Goal: Task Accomplishment & Management: Manage account settings

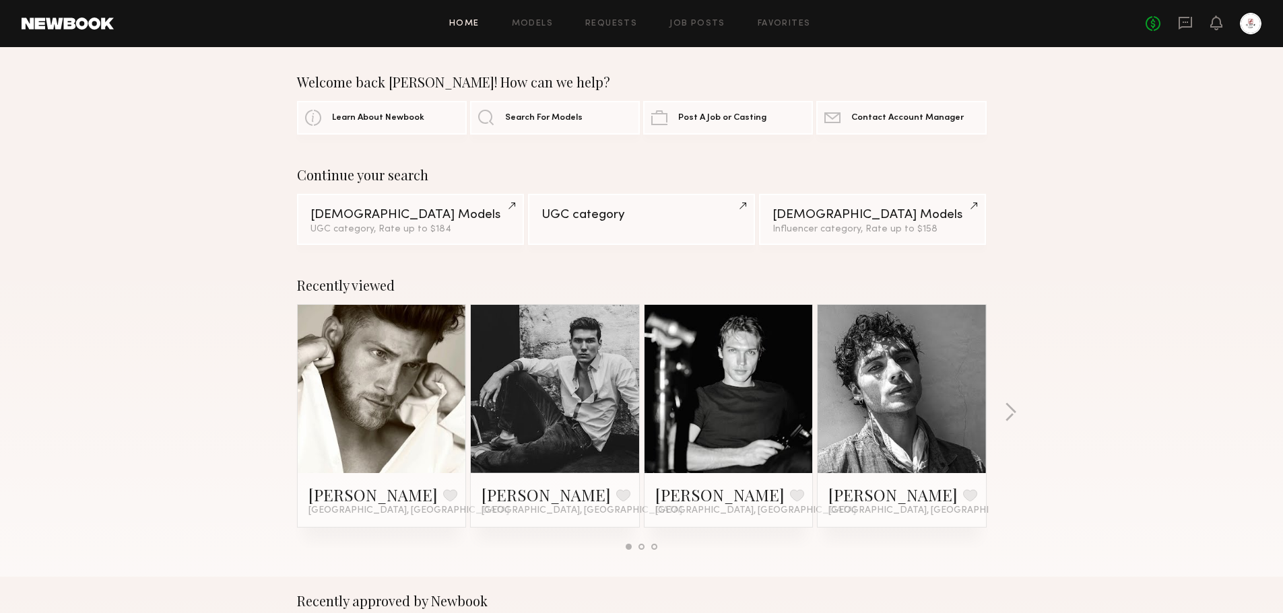
click at [700, 31] on div "Home Models Requests Job Posts Favorites Sign Out No fees up to $5,000" at bounding box center [688, 24] width 1148 height 22
click at [702, 27] on link "Job Posts" at bounding box center [697, 24] width 56 height 9
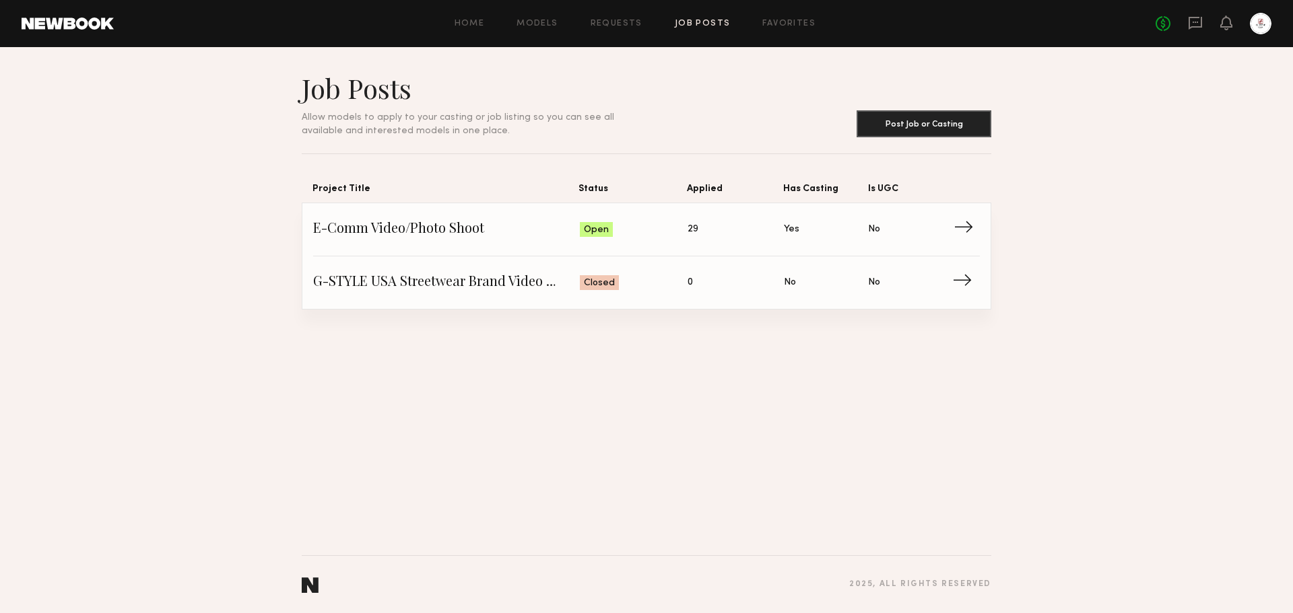
click at [971, 233] on span "→" at bounding box center [968, 230] width 28 height 20
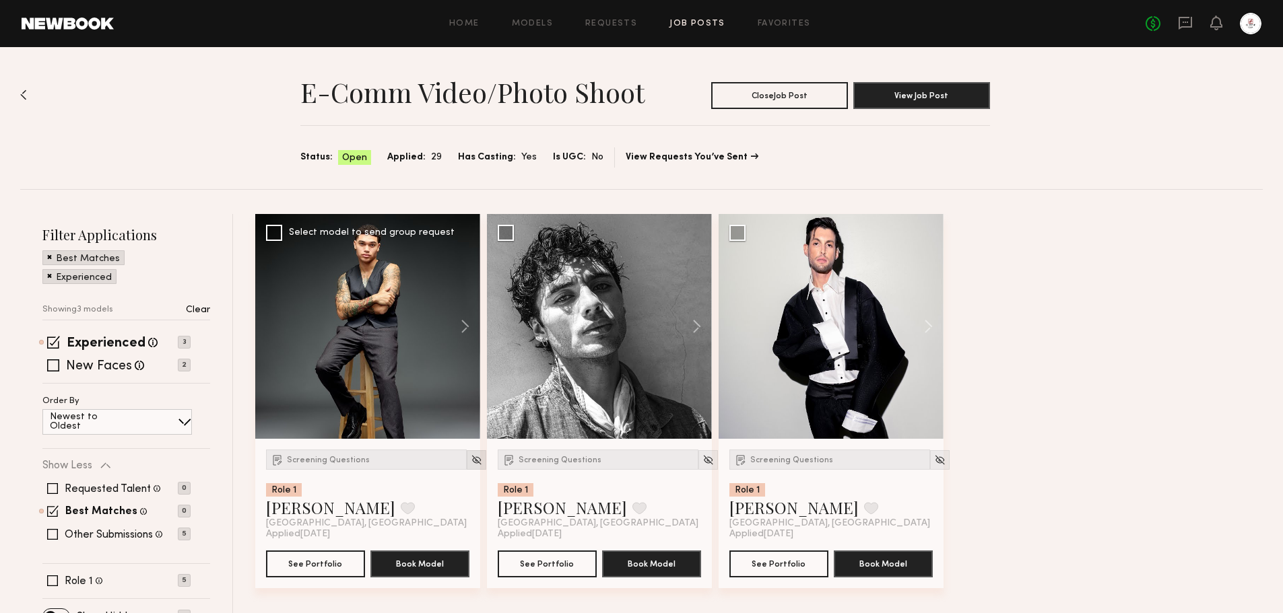
click at [471, 465] on img at bounding box center [476, 460] width 11 height 11
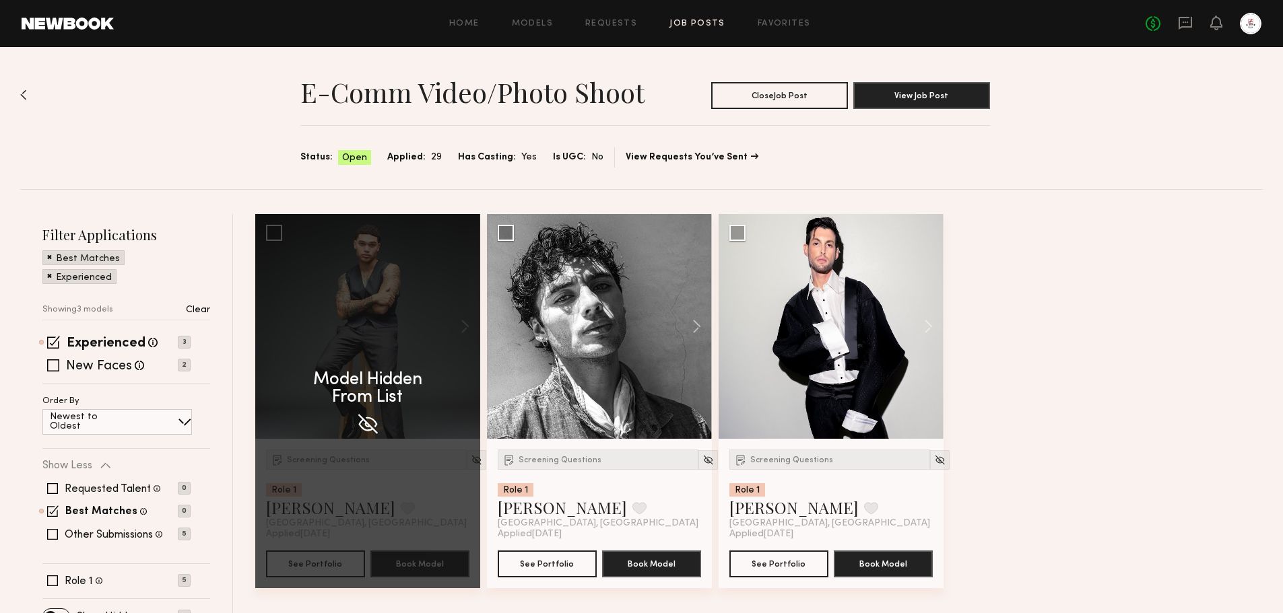
click at [203, 312] on p "Clear" at bounding box center [198, 310] width 24 height 9
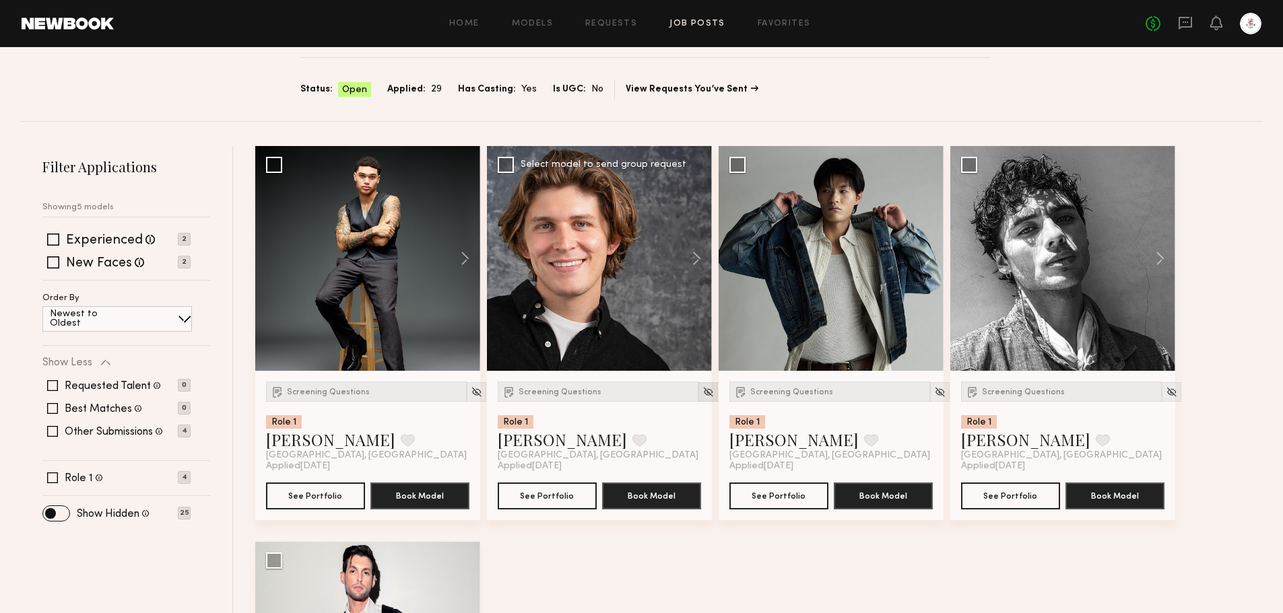
scroll to position [67, 0]
click at [463, 259] on button at bounding box center [458, 259] width 43 height 225
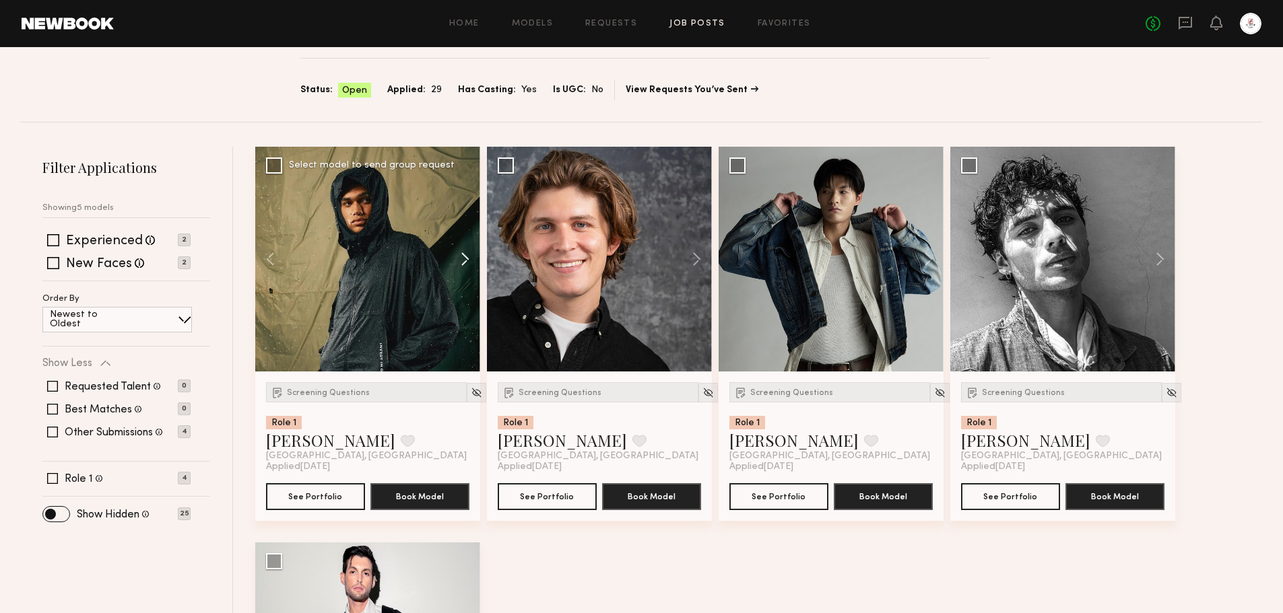
click at [463, 259] on button at bounding box center [458, 259] width 43 height 225
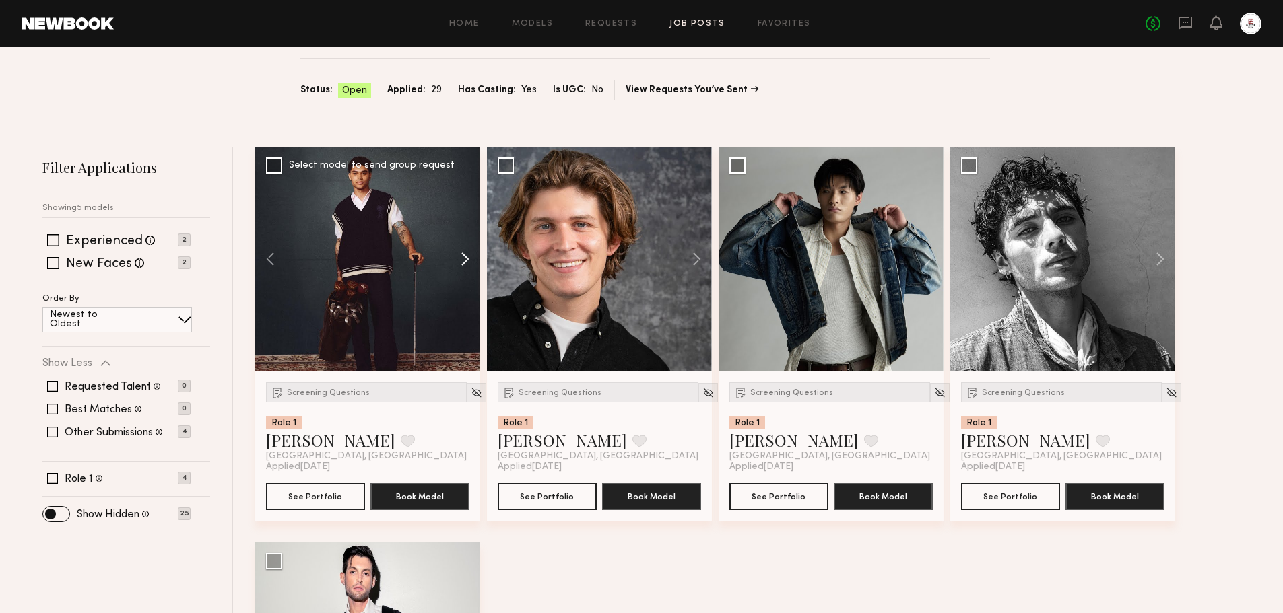
click at [463, 259] on button at bounding box center [458, 259] width 43 height 225
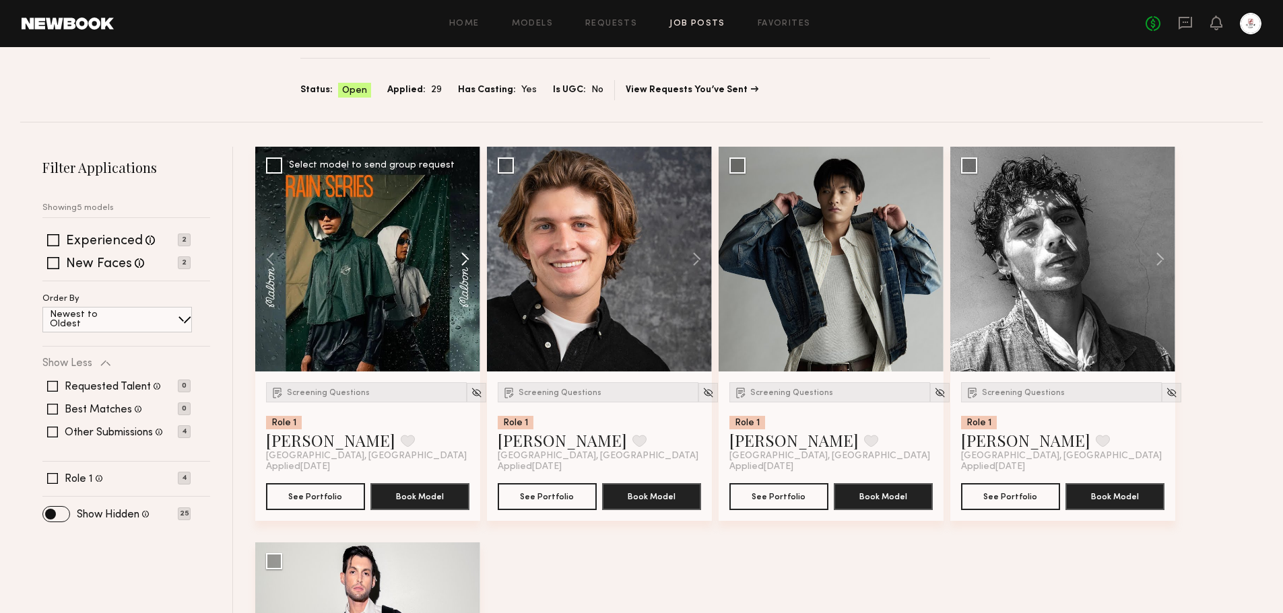
click at [463, 259] on button at bounding box center [458, 259] width 43 height 225
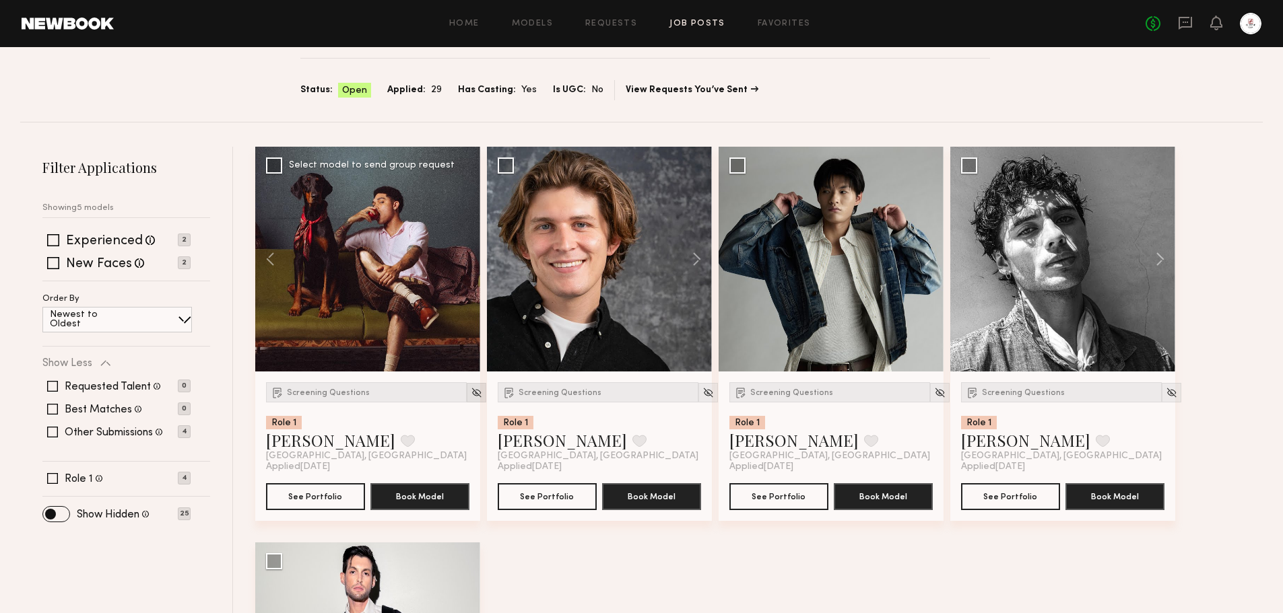
click at [471, 397] on img at bounding box center [476, 392] width 11 height 11
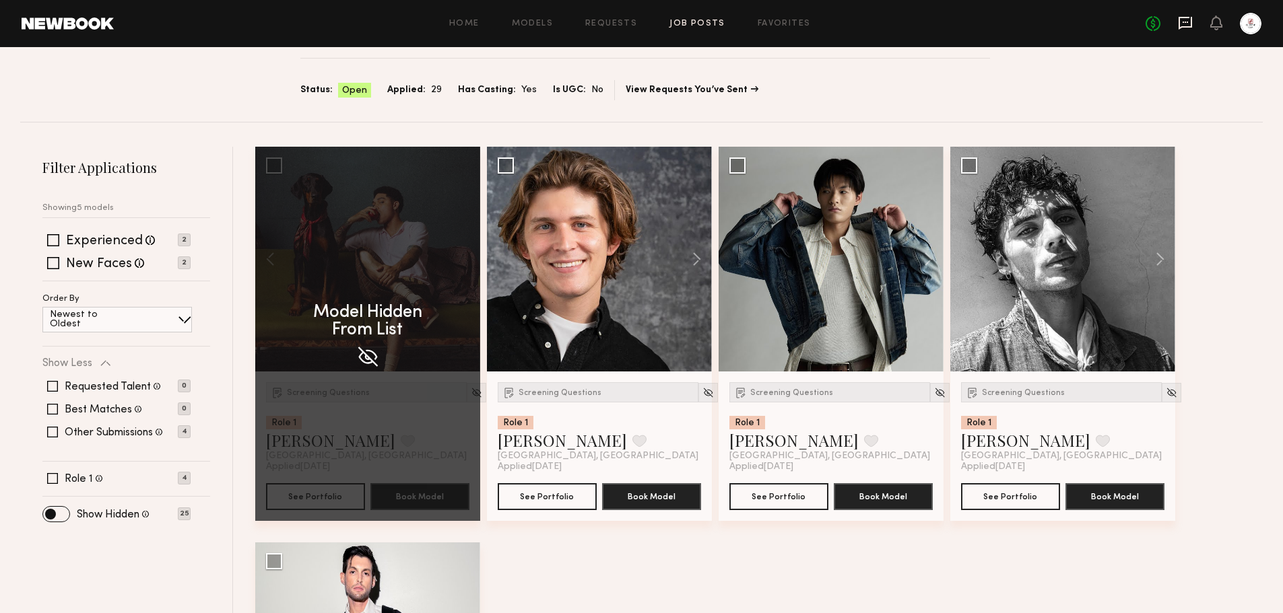
click at [1187, 23] on icon at bounding box center [1185, 22] width 5 height 1
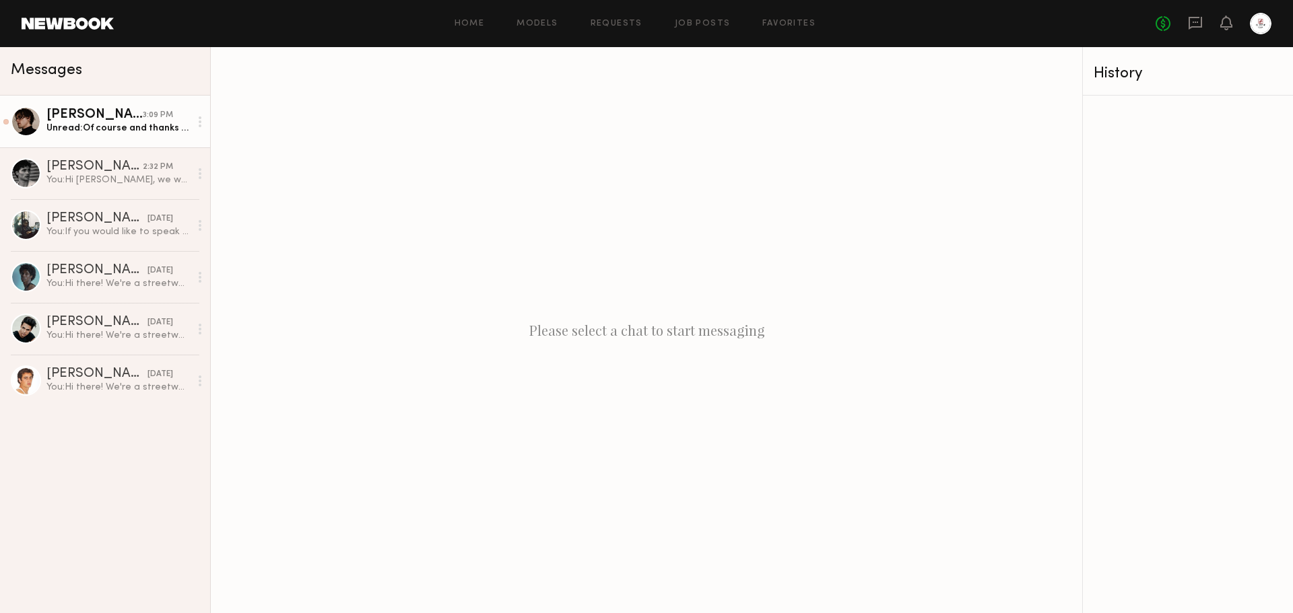
click at [86, 127] on div "Unread: Of course and thanks again!" at bounding box center [117, 128] width 143 height 13
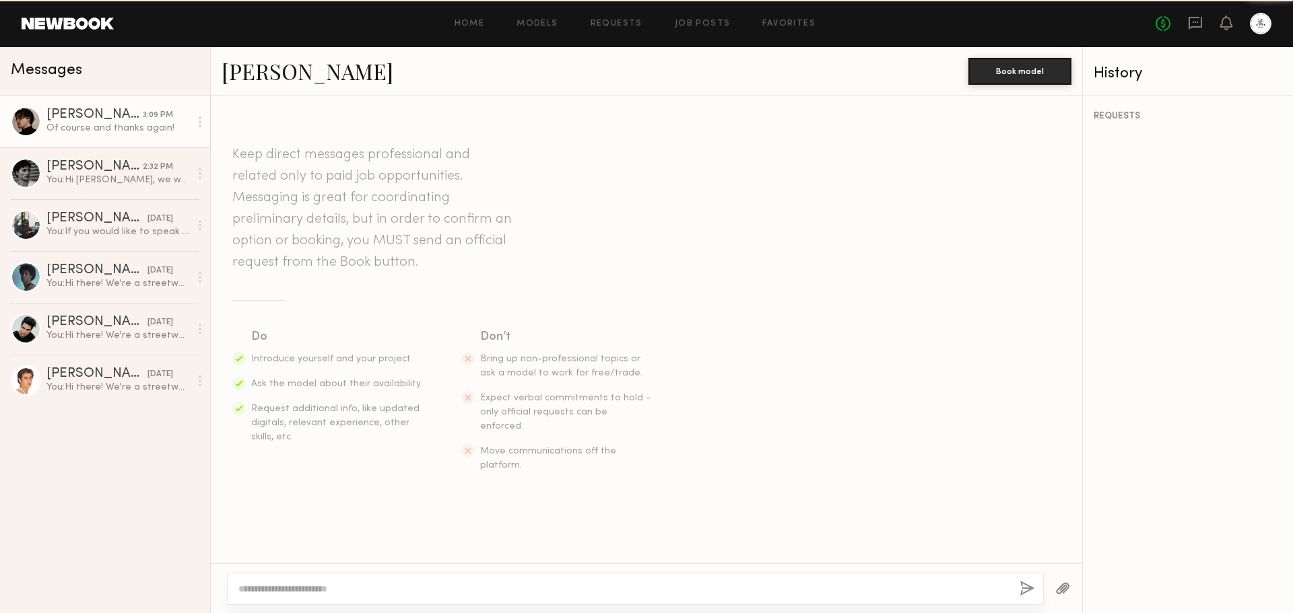
scroll to position [501, 0]
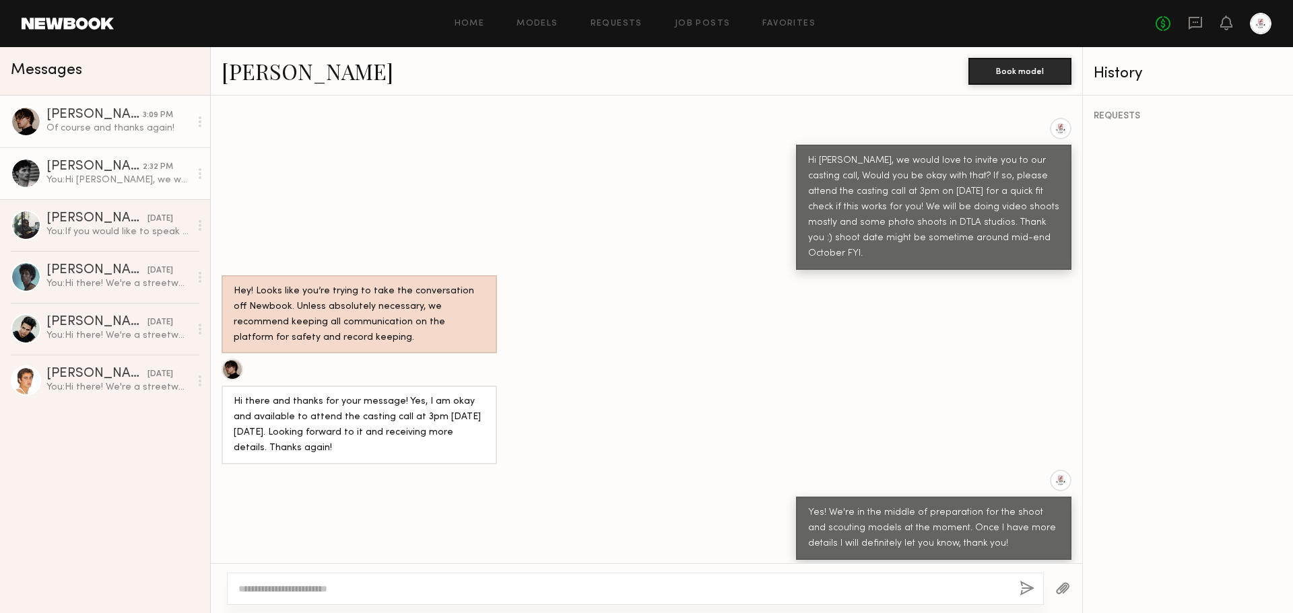
click at [127, 176] on div "You: Hi [PERSON_NAME], we would love to invite you to our casting call, and we …" at bounding box center [117, 180] width 143 height 13
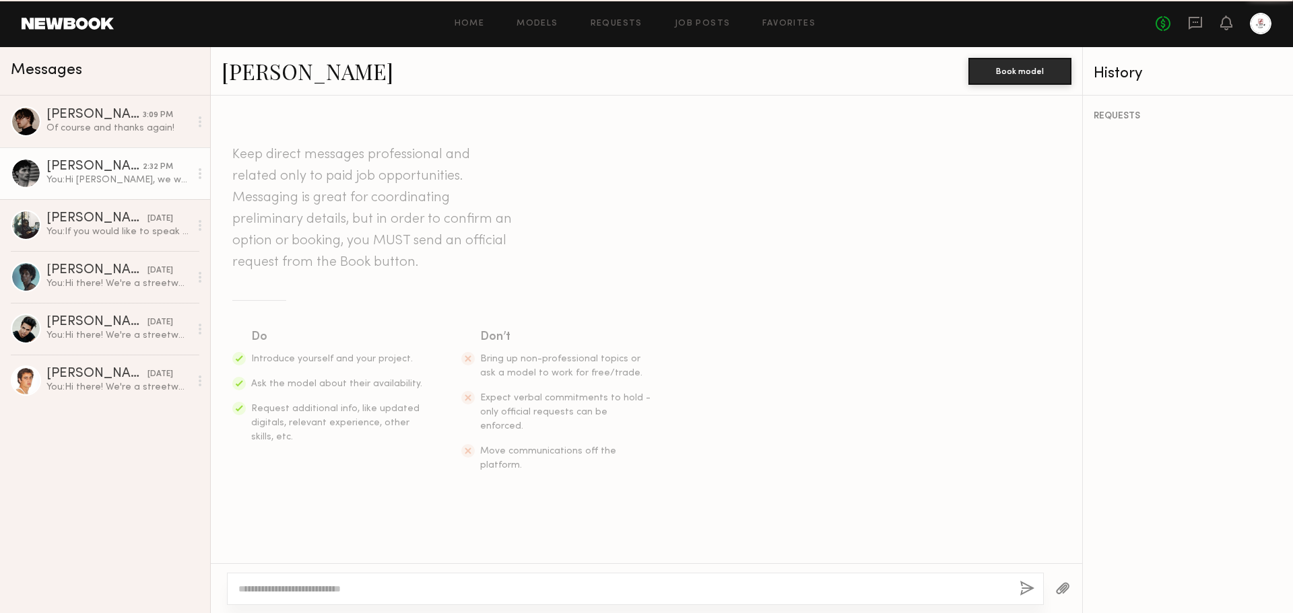
scroll to position [272, 0]
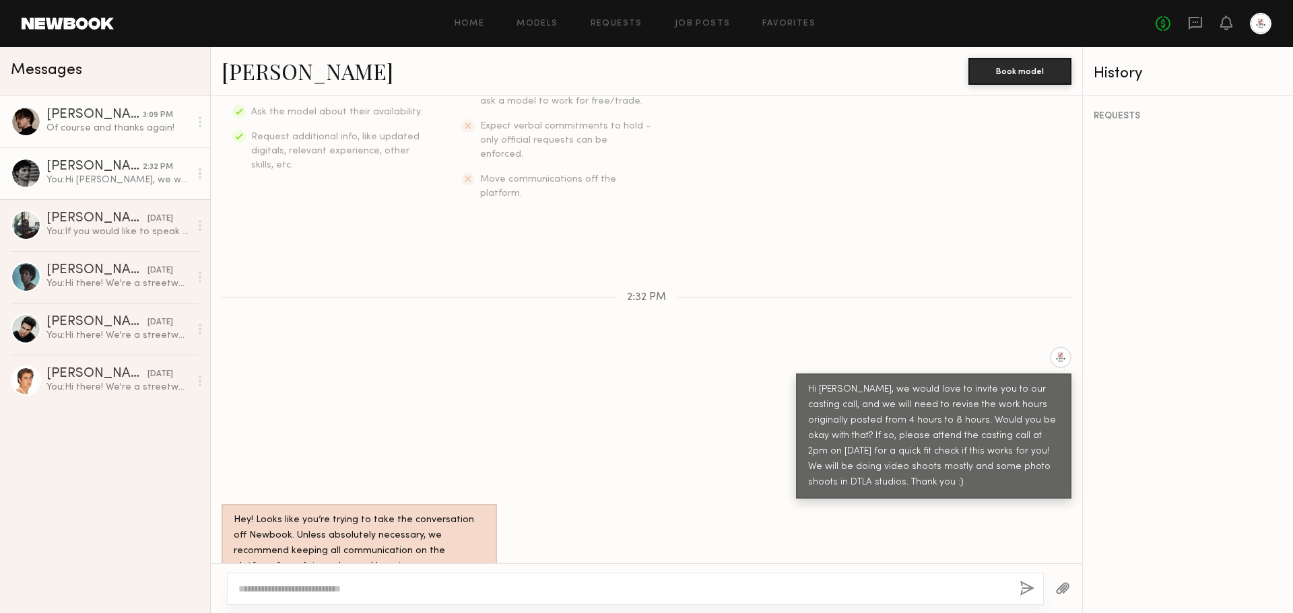
click at [107, 127] on div "Of course and thanks again!" at bounding box center [117, 128] width 143 height 13
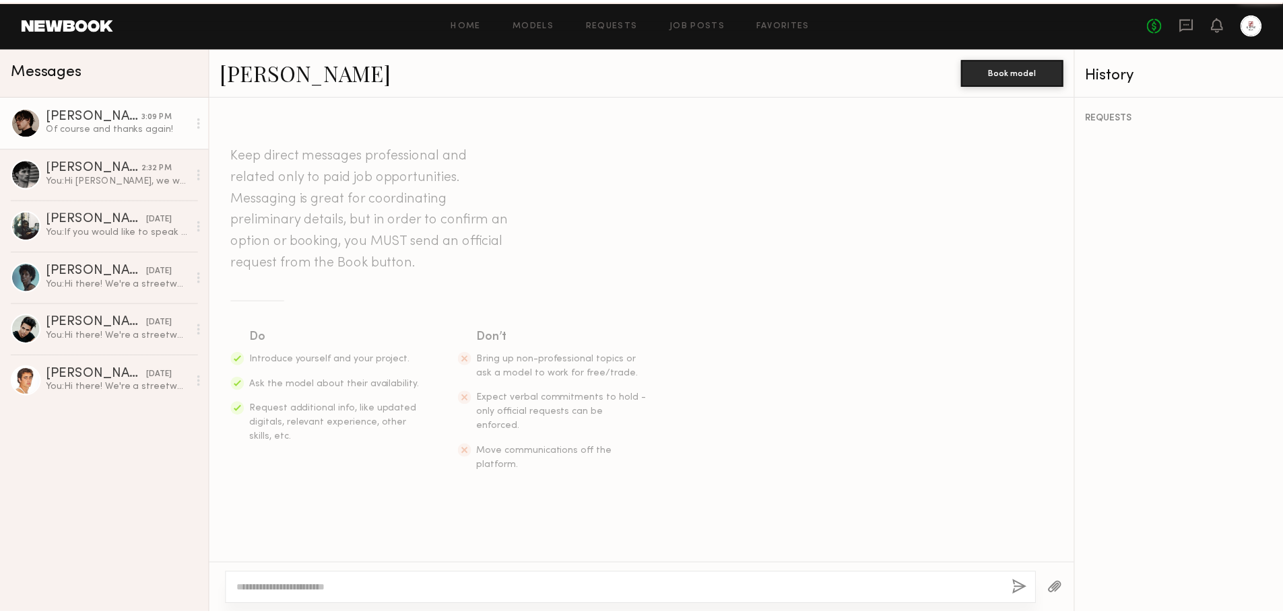
scroll to position [501, 0]
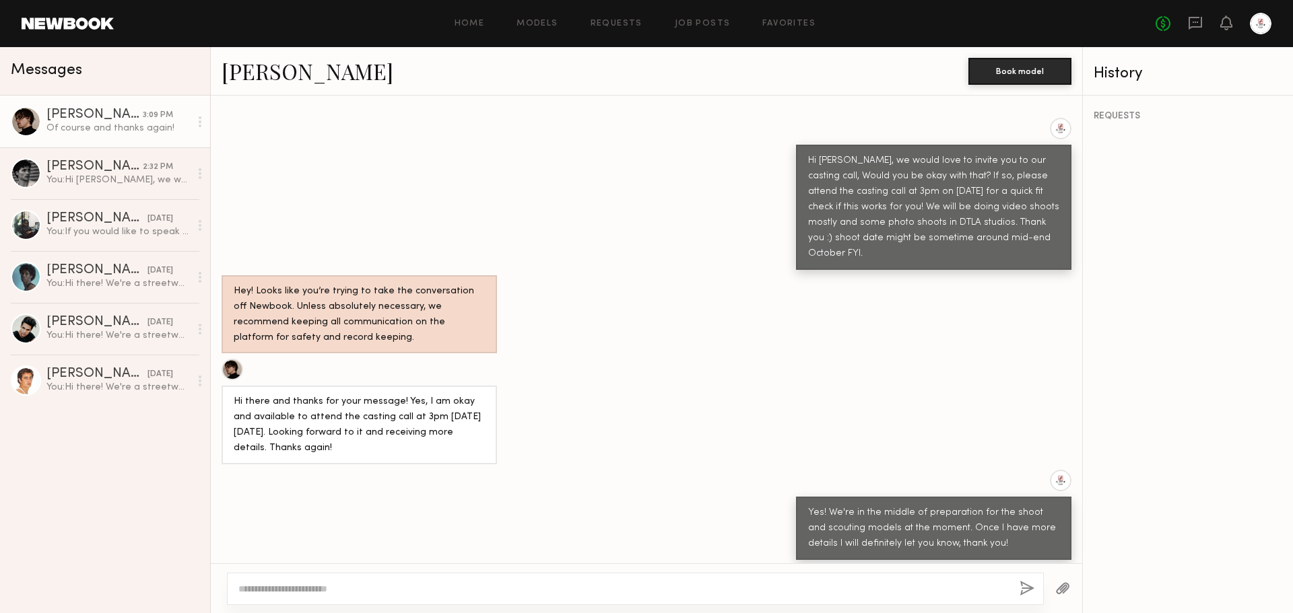
click at [117, 21] on div "Home Models Requests Job Posts Favorites Sign Out" at bounding box center [635, 24] width 1042 height 9
click at [105, 23] on link at bounding box center [68, 24] width 92 height 12
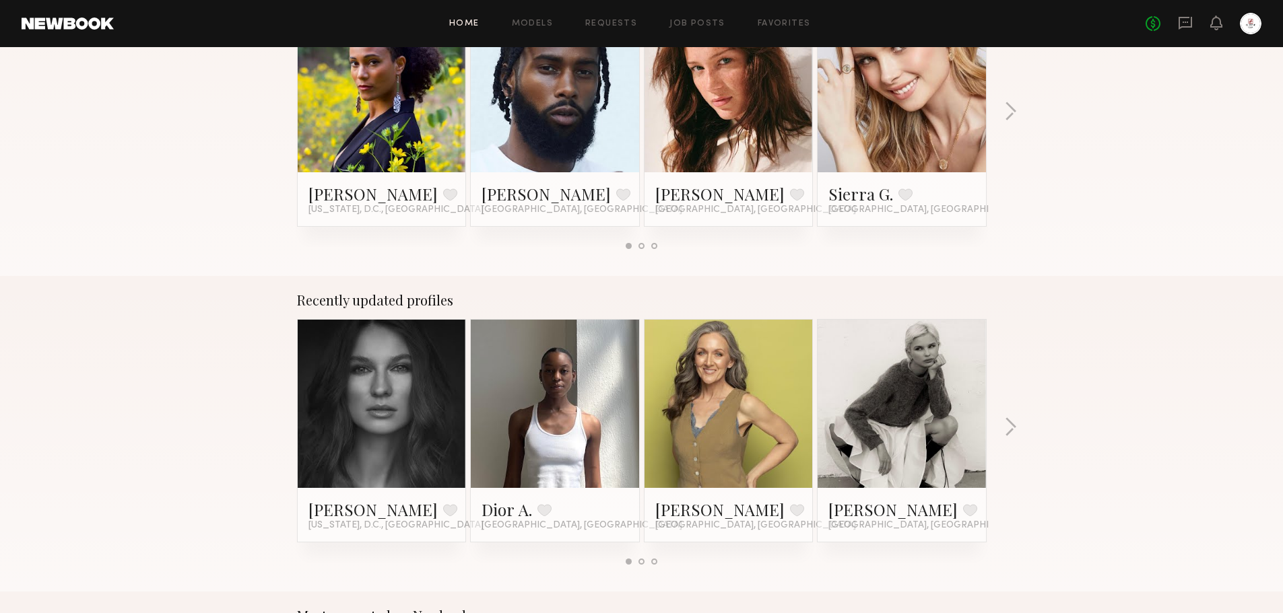
scroll to position [673, 0]
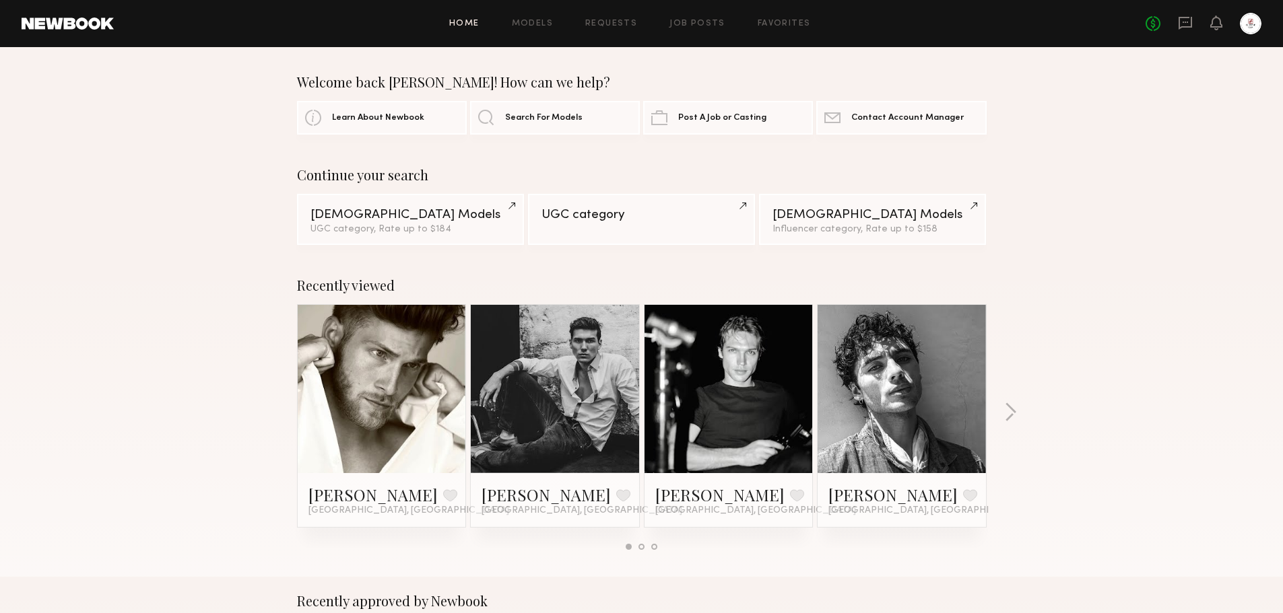
click at [687, 30] on div "Home Models Requests Job Posts Favorites Sign Out No fees up to $5,000" at bounding box center [688, 24] width 1148 height 22
click at [694, 22] on link "Job Posts" at bounding box center [697, 24] width 56 height 9
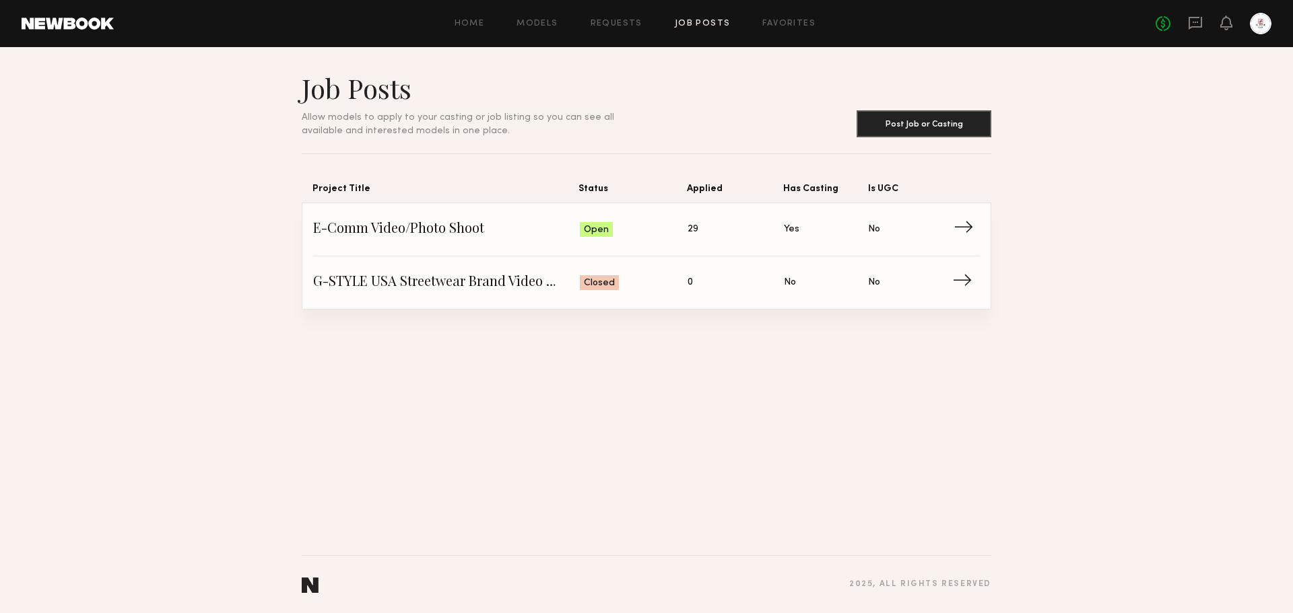
click at [935, 220] on span "Is UGC: No" at bounding box center [910, 230] width 84 height 20
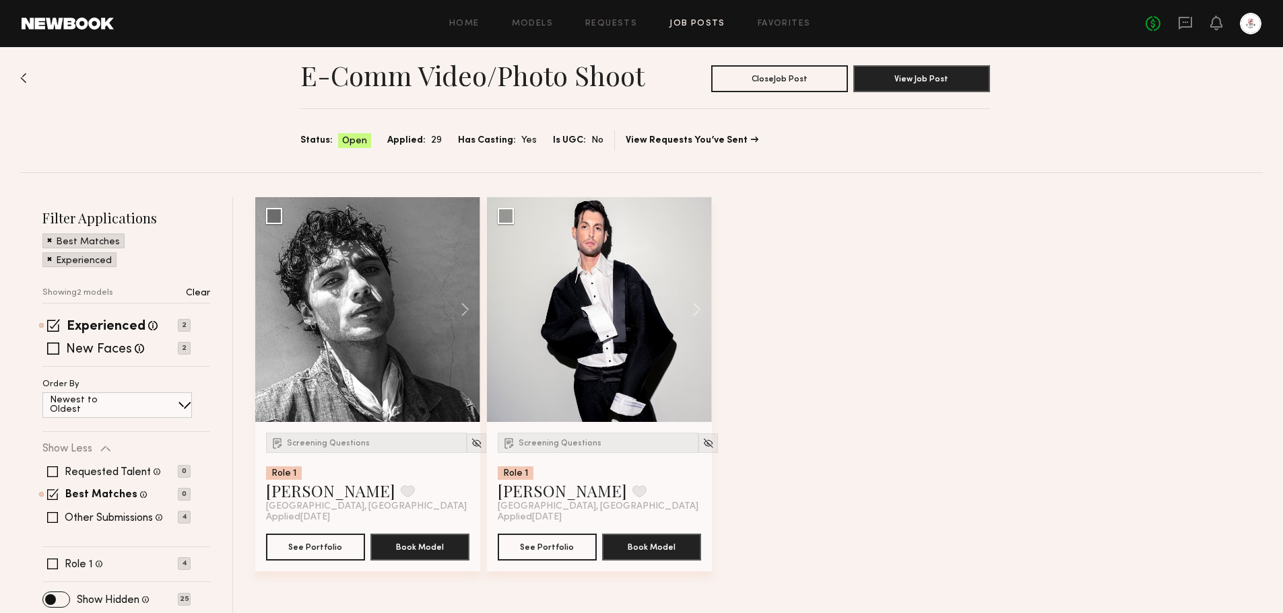
scroll to position [22, 0]
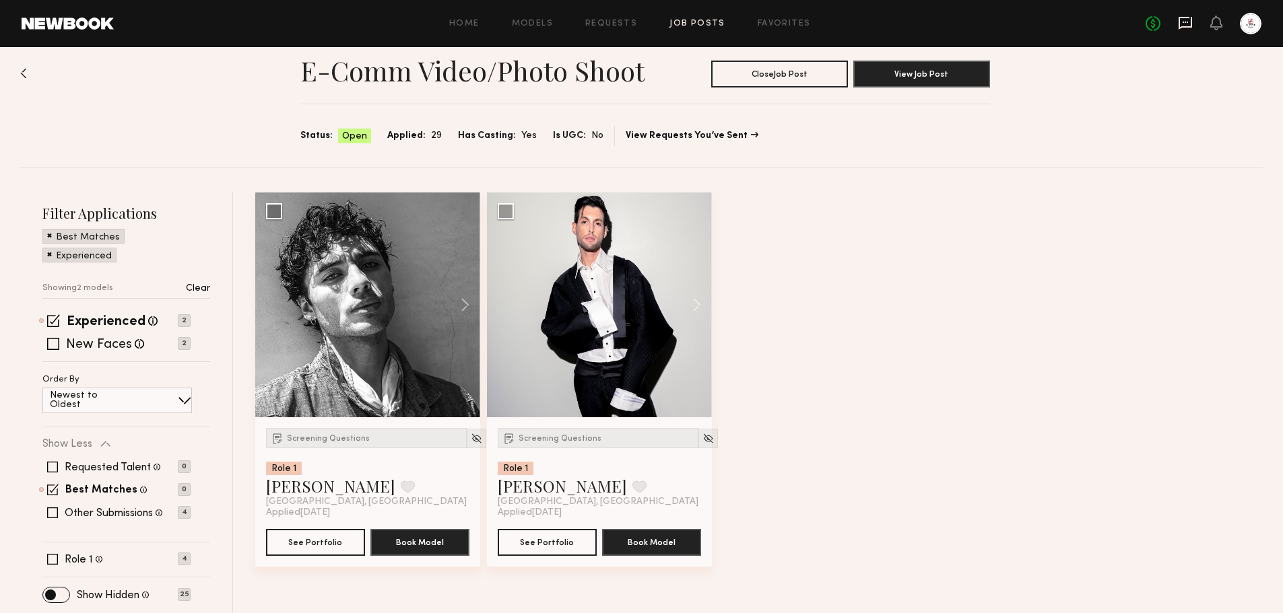
click at [1188, 22] on icon at bounding box center [1185, 22] width 5 height 1
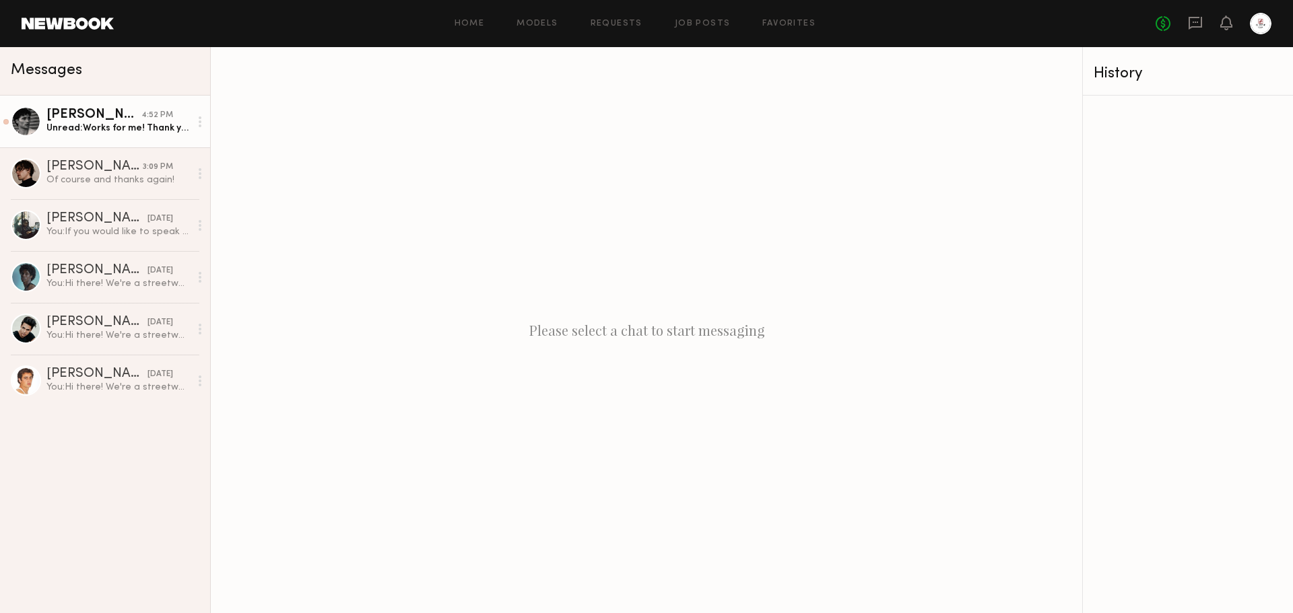
click at [102, 122] on div "[PERSON_NAME]" at bounding box center [93, 114] width 95 height 13
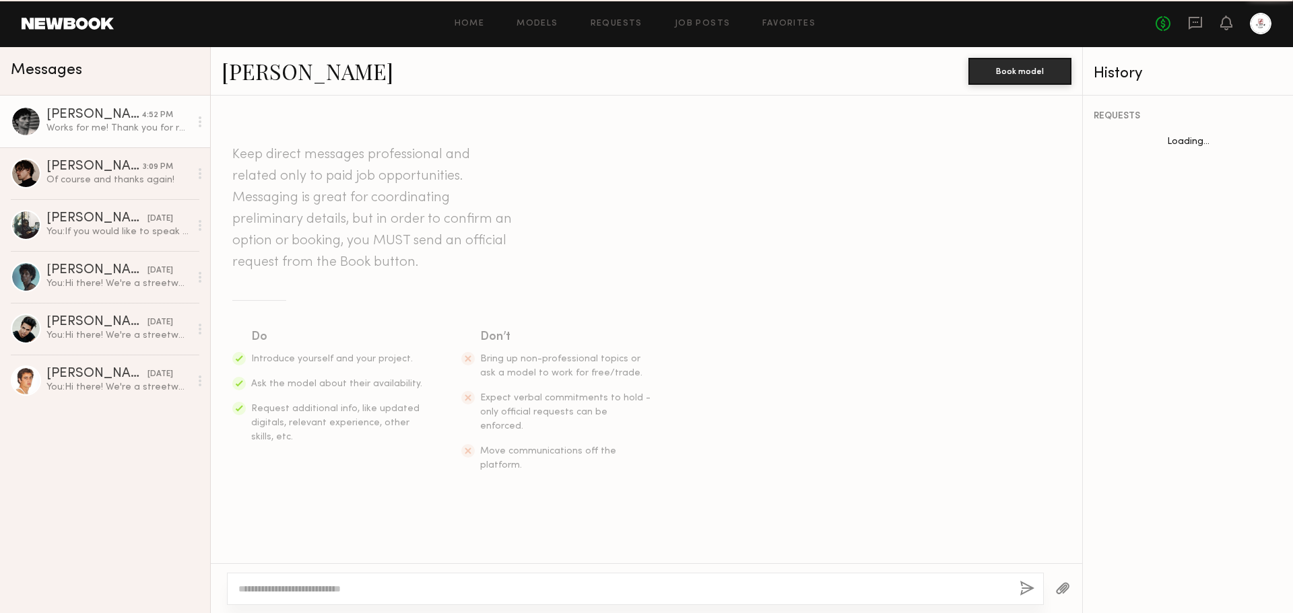
scroll to position [325, 0]
